Goal: Navigation & Orientation: Understand site structure

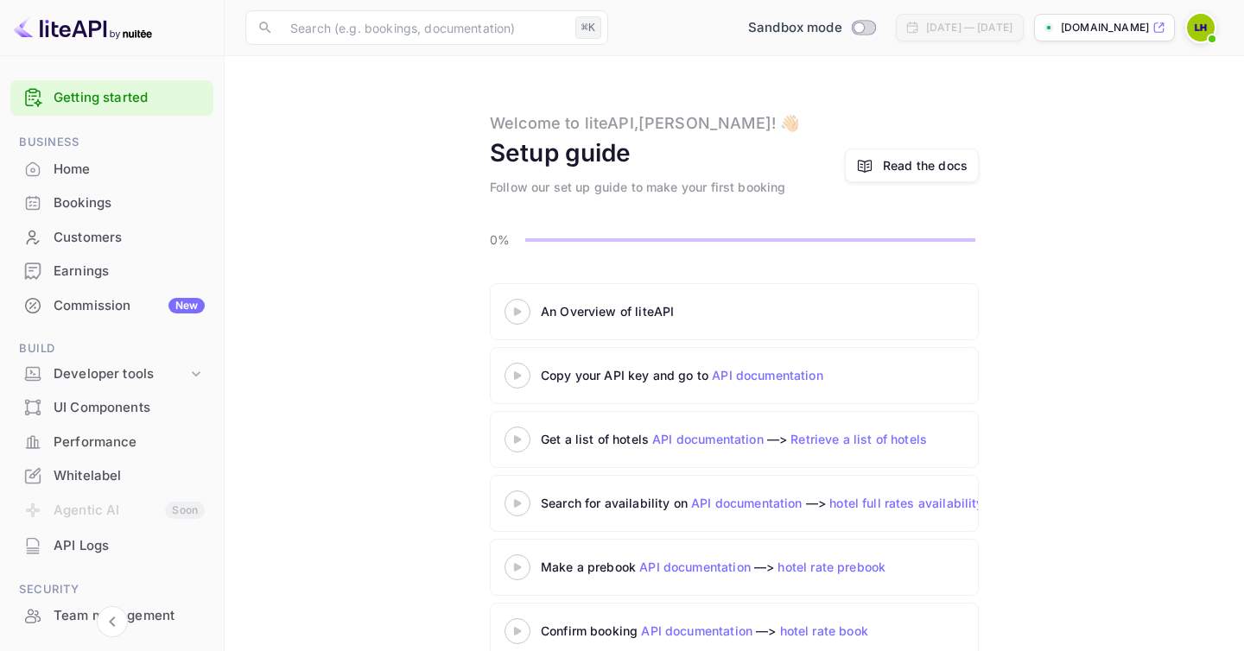
click at [108, 205] on div "Bookings" at bounding box center [129, 203] width 151 height 20
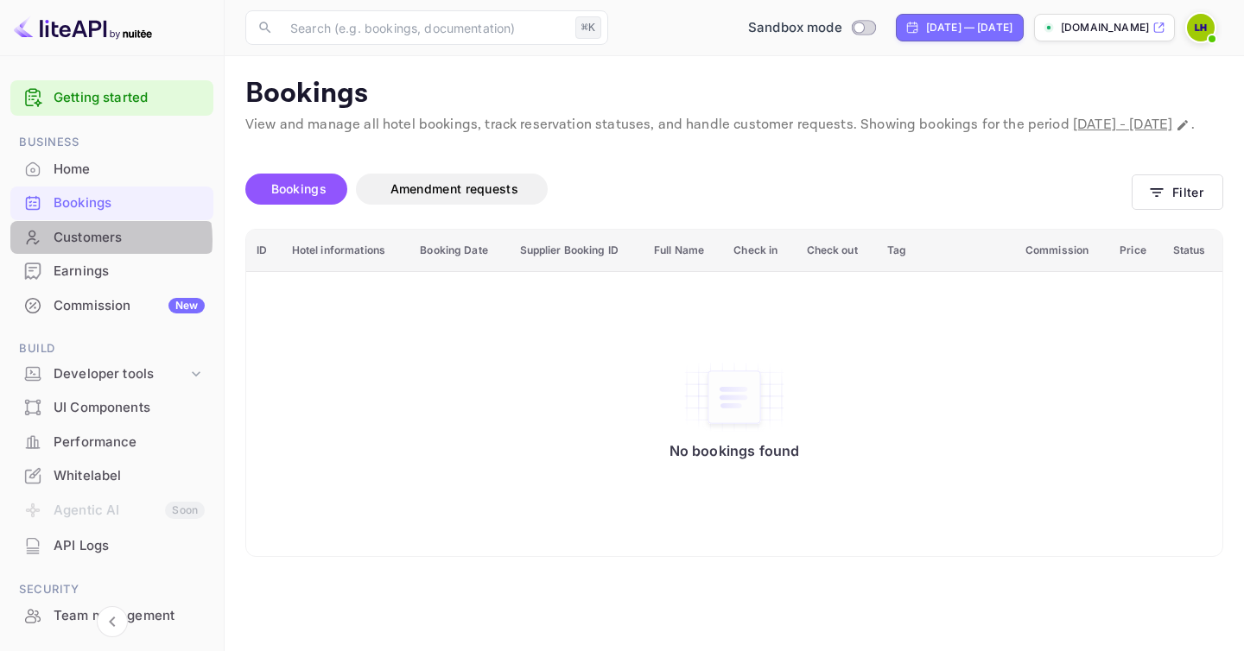
click at [100, 240] on div "Customers" at bounding box center [129, 238] width 151 height 20
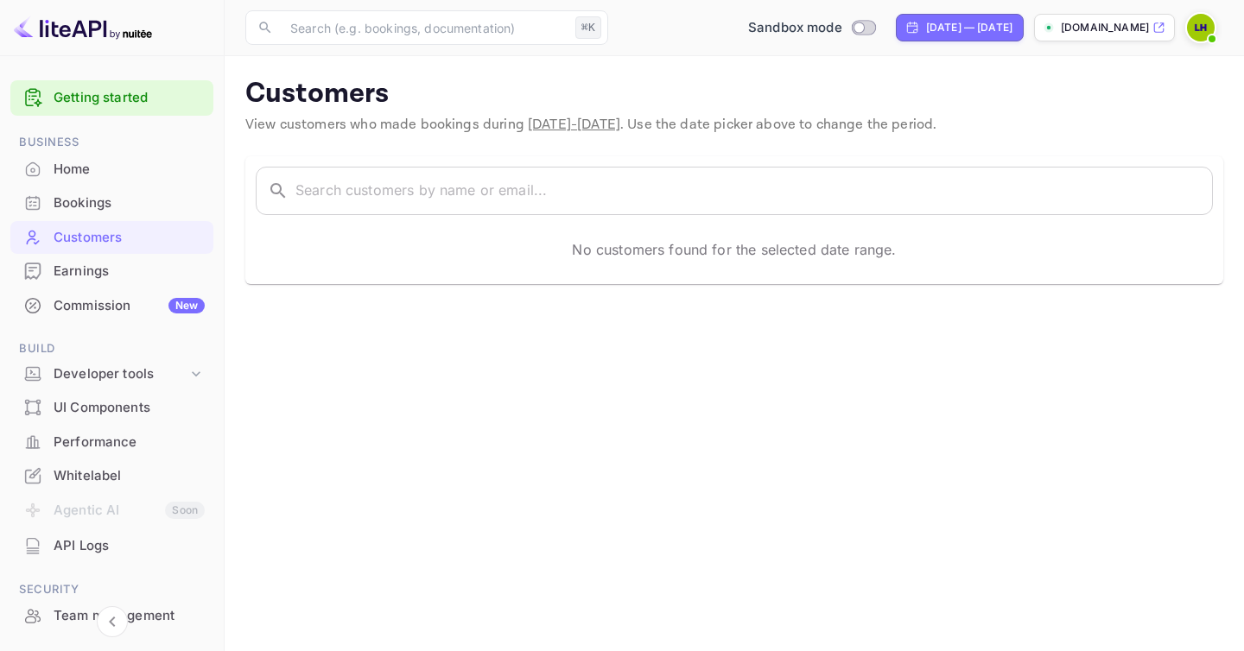
click at [97, 267] on div "Earnings" at bounding box center [129, 272] width 151 height 20
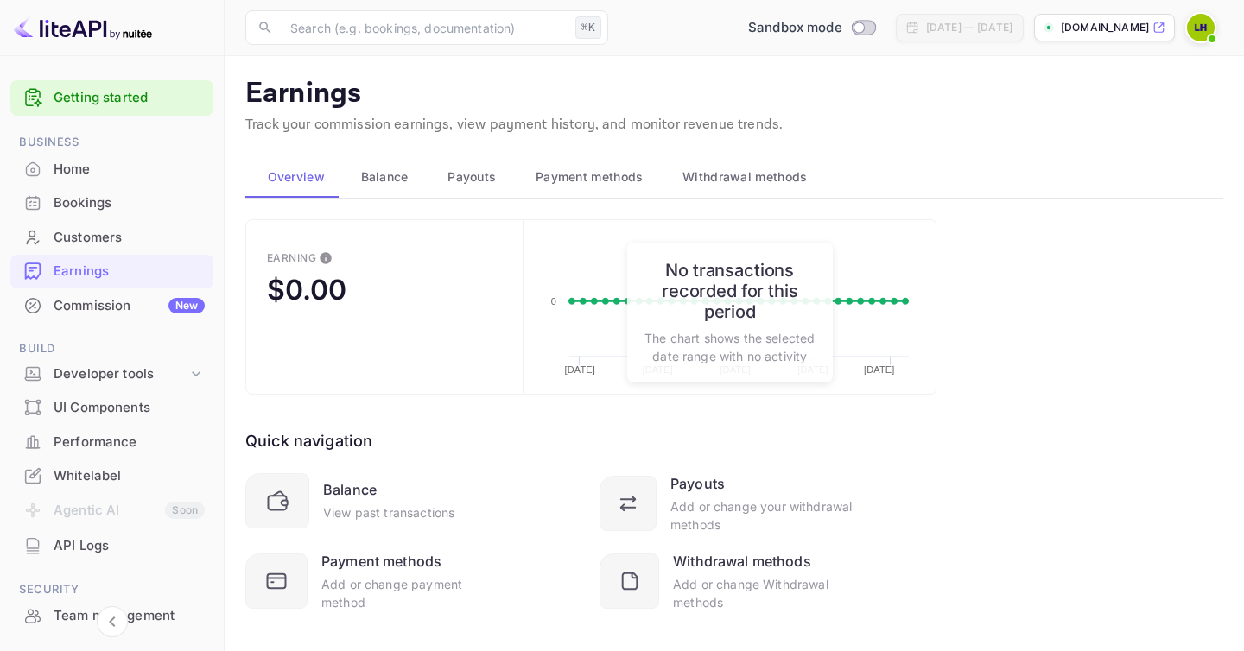
scroll to position [23, 0]
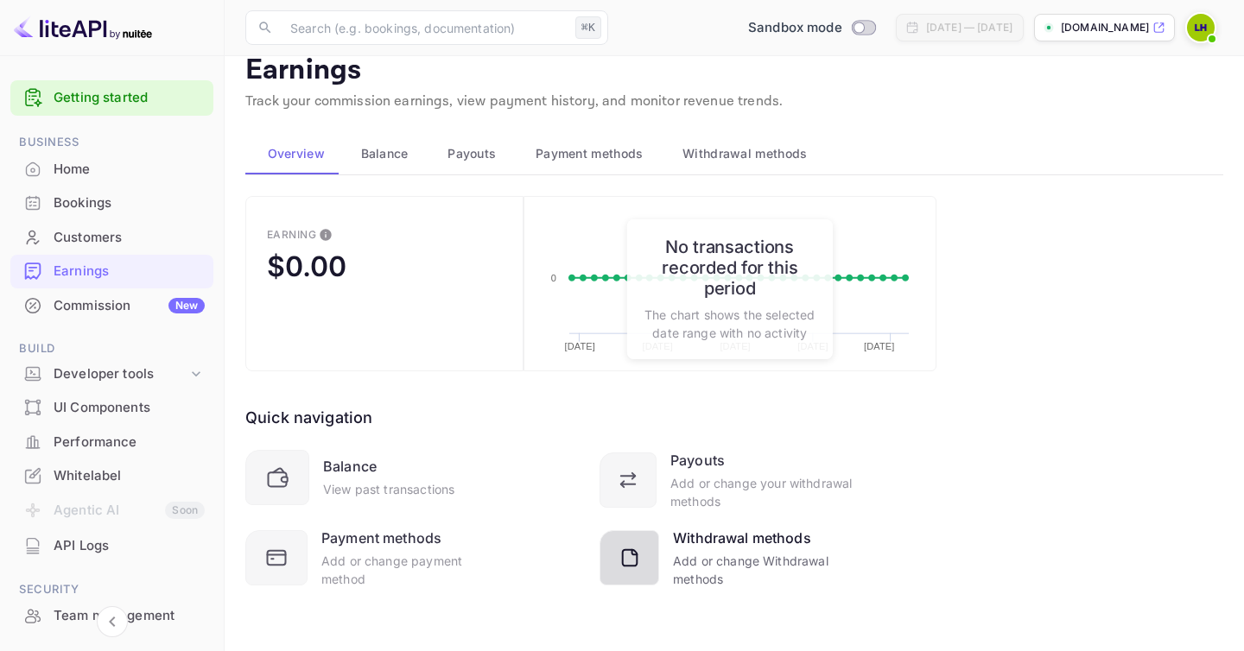
click at [649, 573] on div at bounding box center [629, 557] width 60 height 55
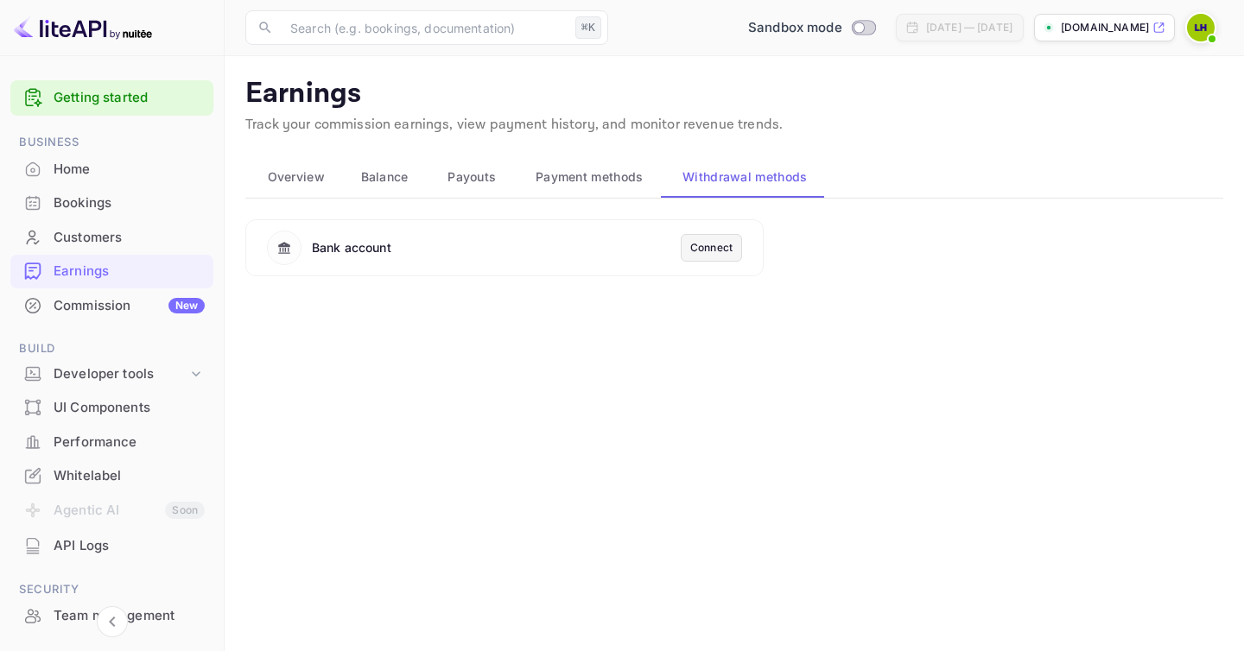
click at [719, 247] on div "Connect" at bounding box center [711, 248] width 42 height 16
